Goal: Navigation & Orientation: Find specific page/section

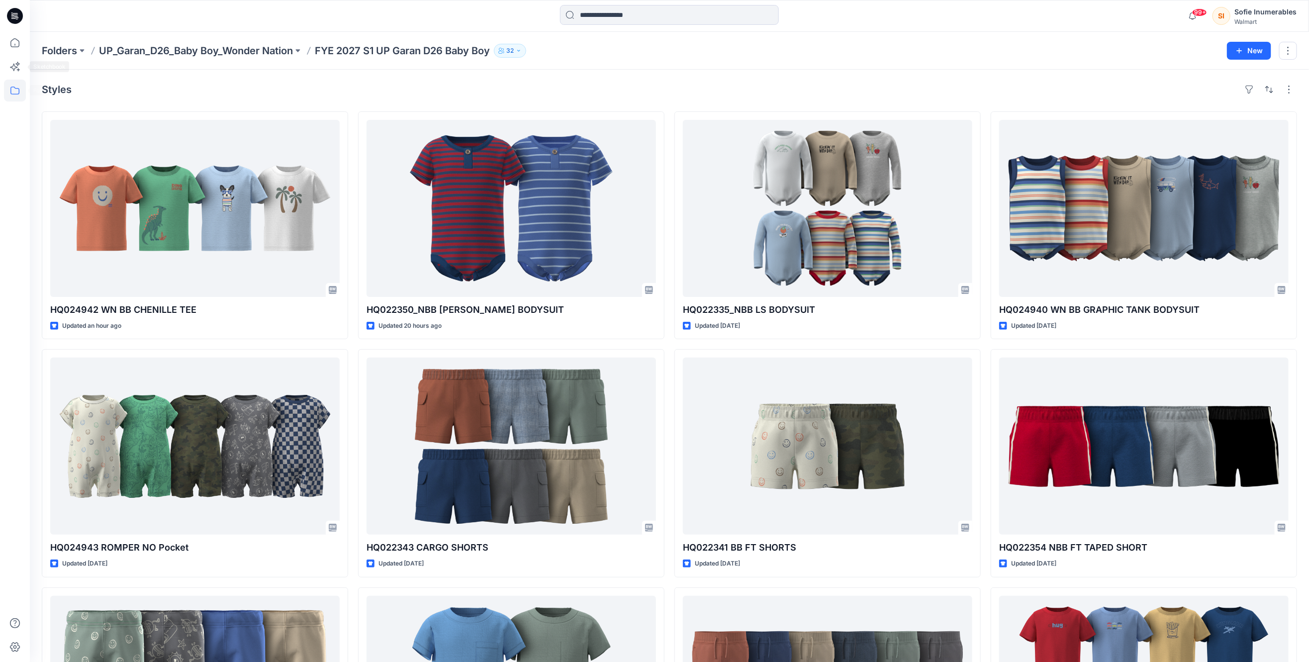
click at [18, 89] on icon at bounding box center [15, 91] width 22 height 22
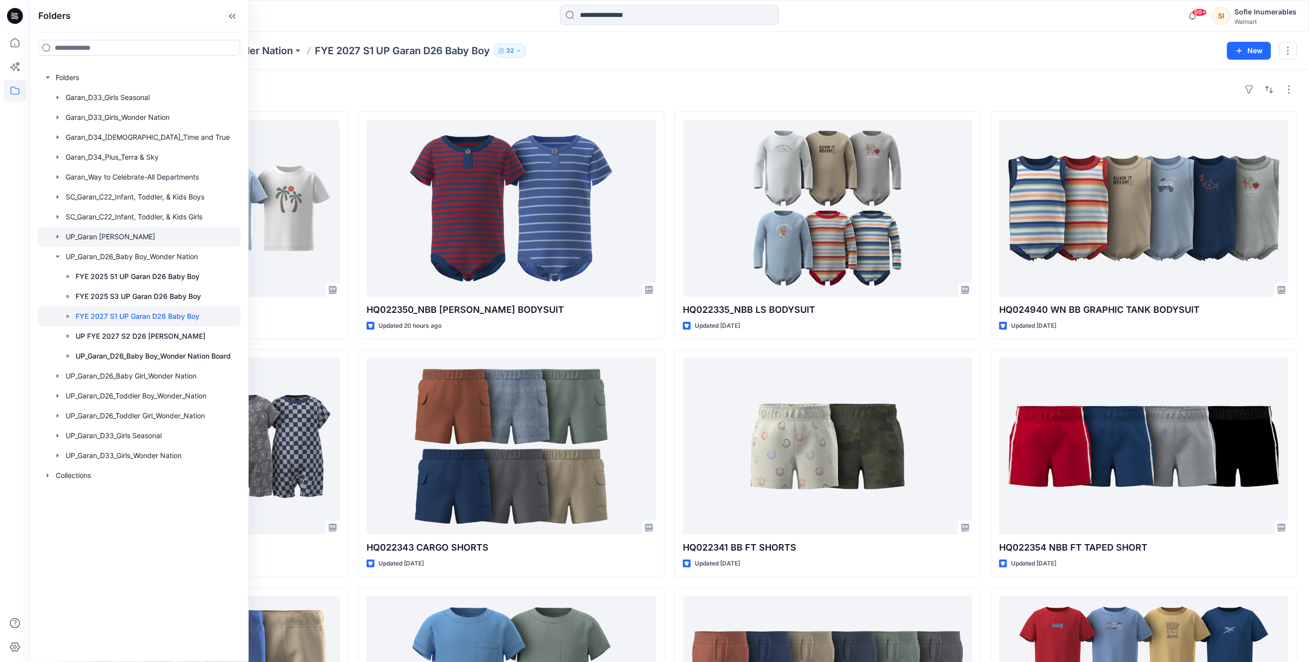
click at [59, 238] on icon "button" at bounding box center [58, 236] width 2 height 3
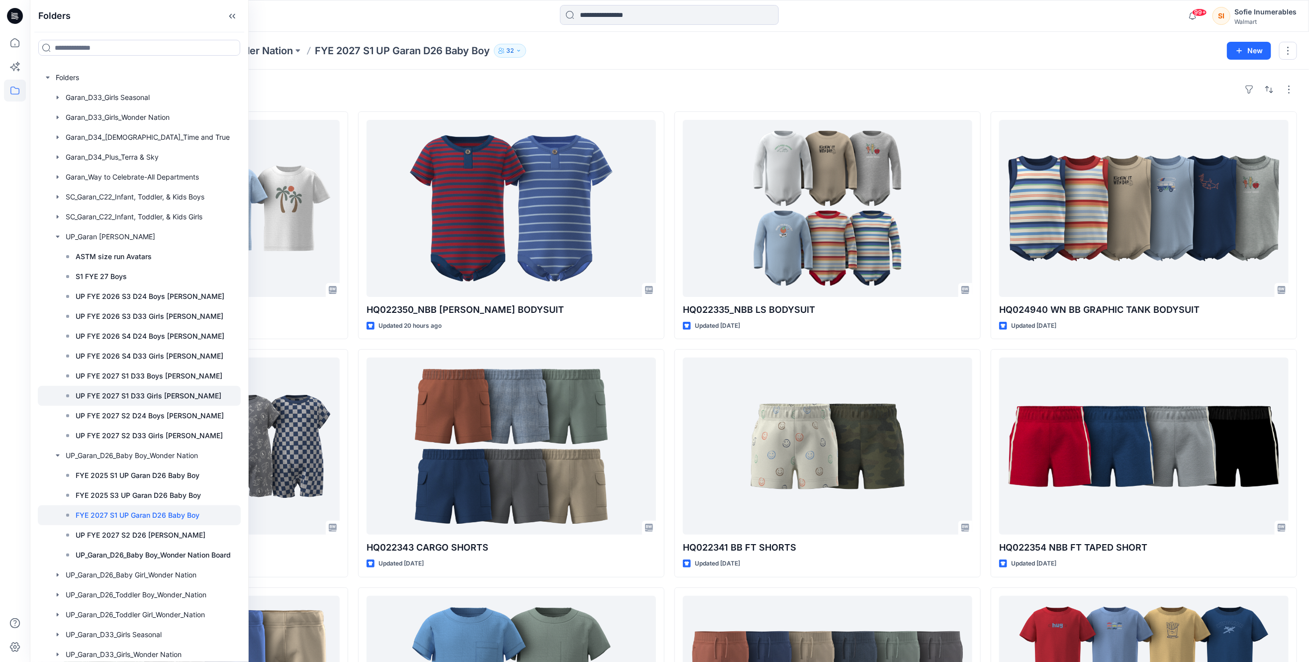
click at [176, 402] on p "UP FYE 2027 S1 D33 Girls Littles" at bounding box center [149, 396] width 146 height 12
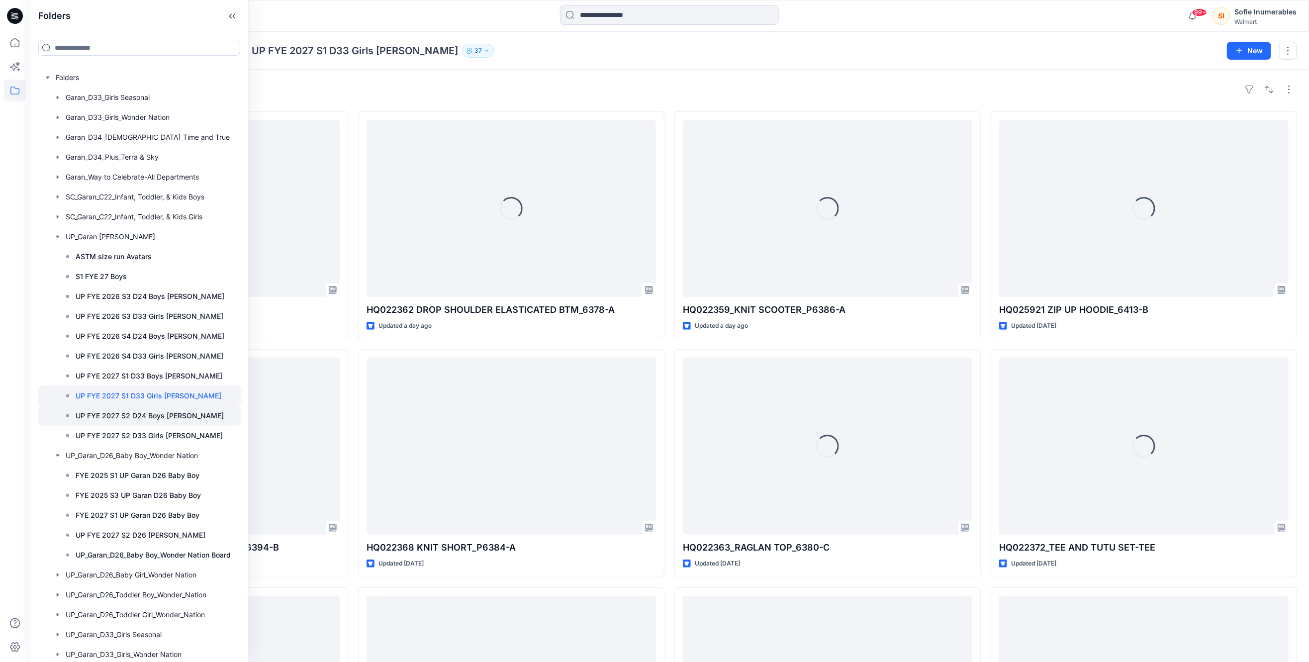
click at [180, 422] on p "UP FYE 2027 S2 D24 Boys [PERSON_NAME]" at bounding box center [150, 416] width 148 height 12
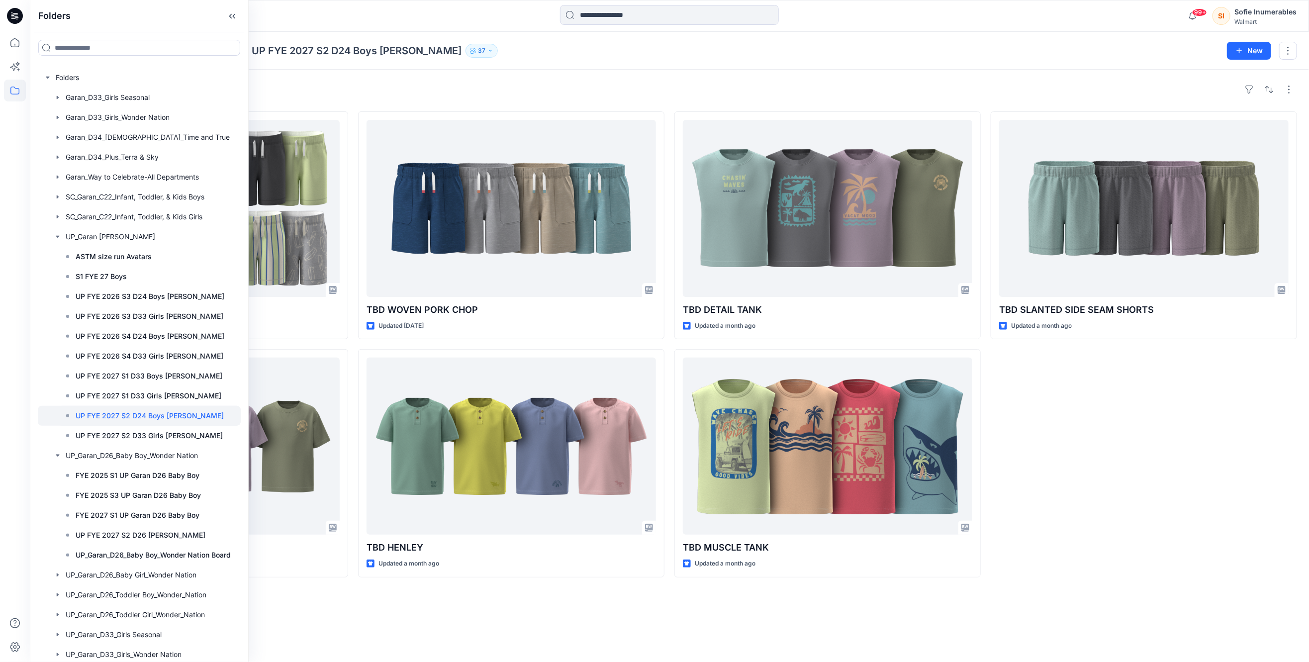
drag, startPoint x: 596, startPoint y: 94, endPoint x: 462, endPoint y: 71, distance: 135.9
click at [596, 94] on div "Styles" at bounding box center [669, 90] width 1255 height 16
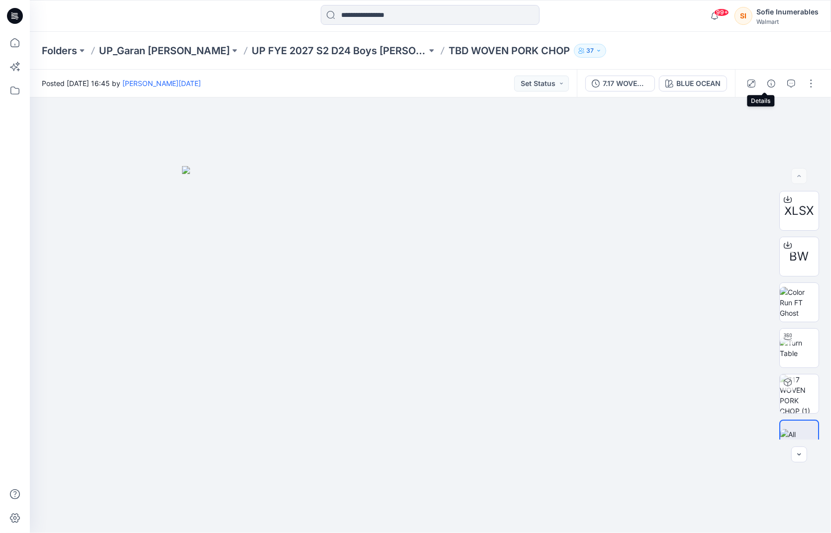
click at [767, 84] on icon "button" at bounding box center [771, 84] width 8 height 8
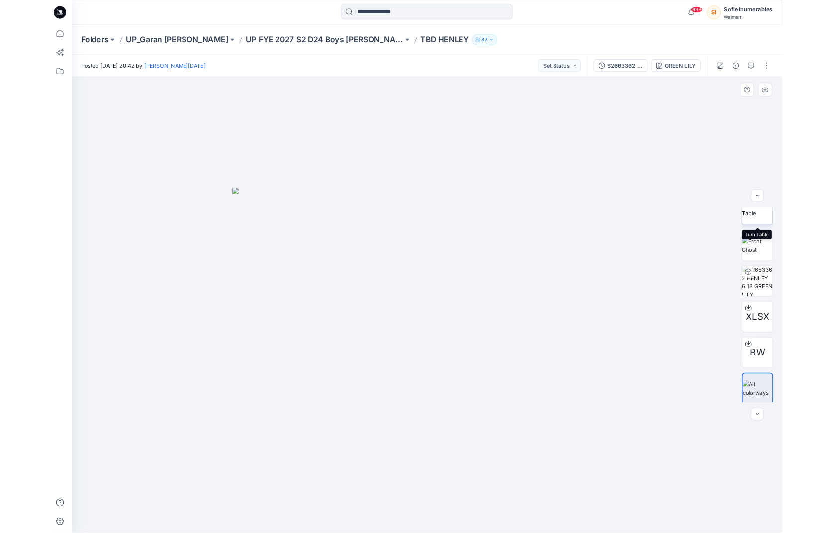
scroll to position [66, 0]
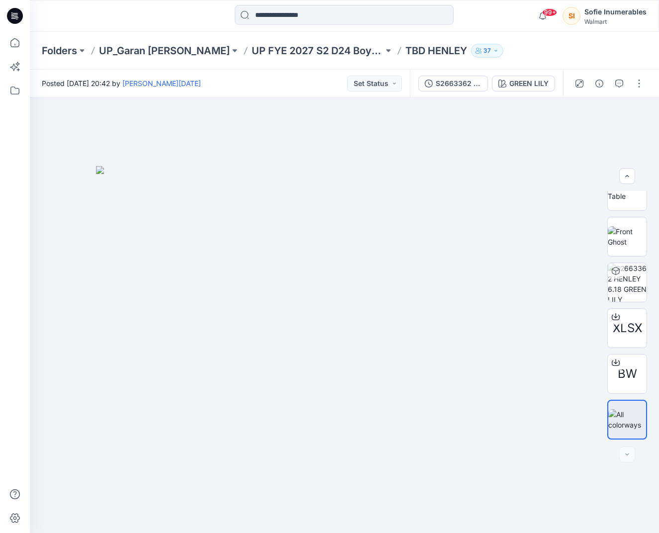
click at [643, 75] on div at bounding box center [609, 84] width 92 height 28
click at [634, 85] on button "button" at bounding box center [639, 84] width 16 height 16
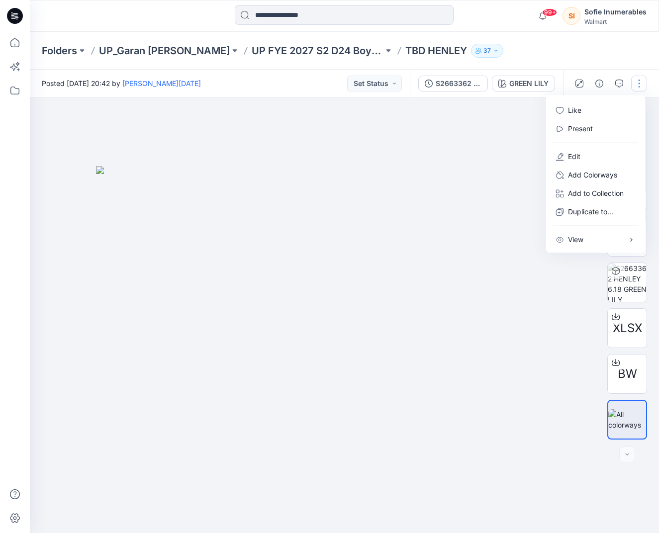
click at [639, 82] on button "button" at bounding box center [639, 84] width 16 height 16
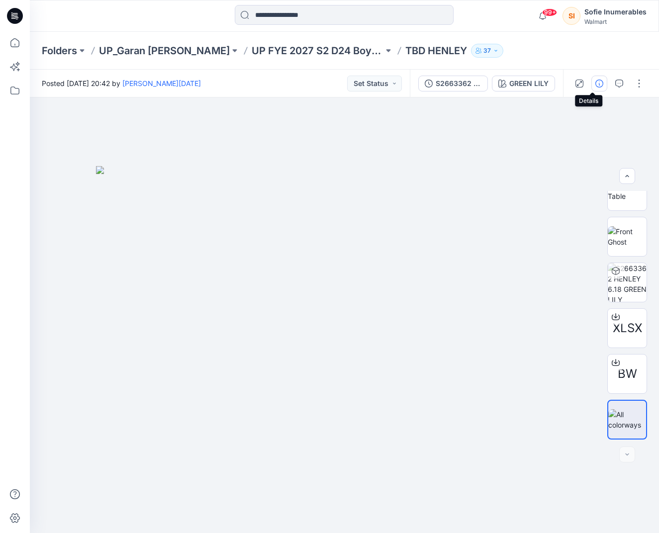
click at [595, 86] on icon "button" at bounding box center [599, 84] width 8 height 8
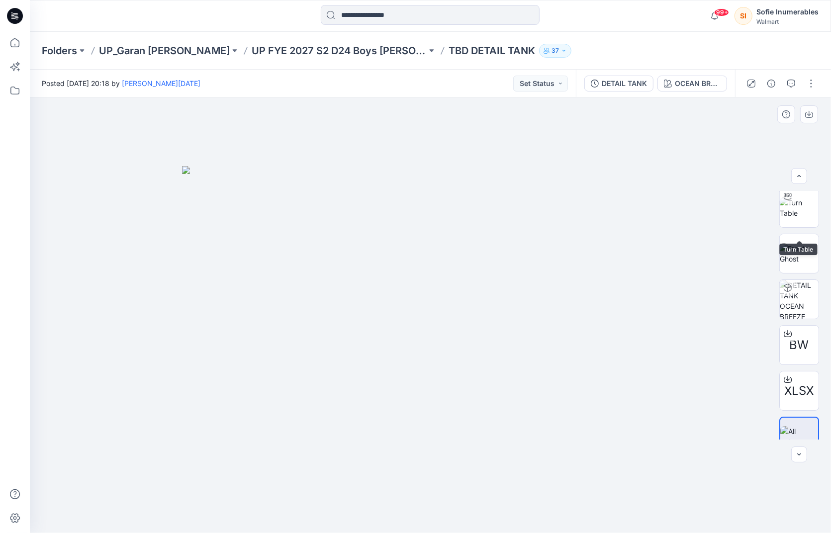
scroll to position [66, 0]
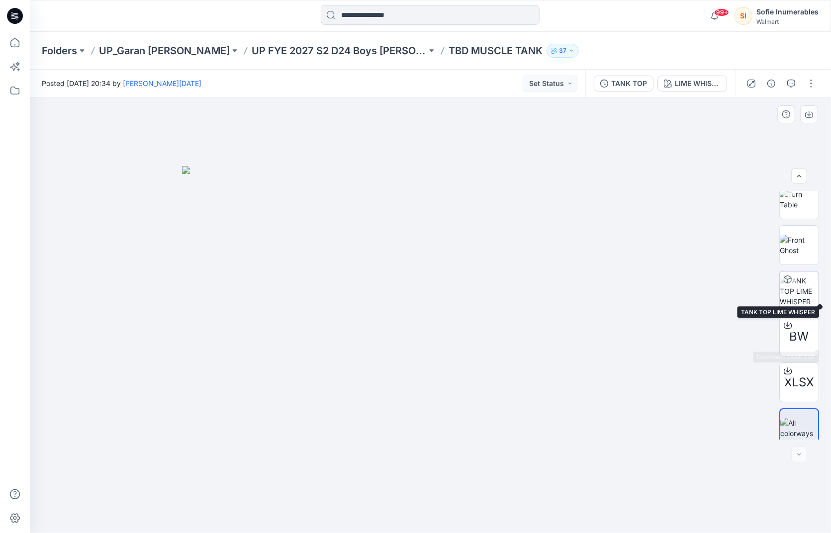
scroll to position [66, 0]
